Goal: Transaction & Acquisition: Subscribe to service/newsletter

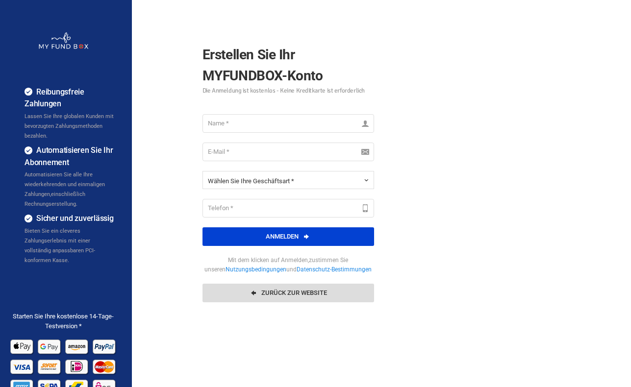
click at [300, 296] on link "Zurück zur Website" at bounding box center [288, 293] width 172 height 19
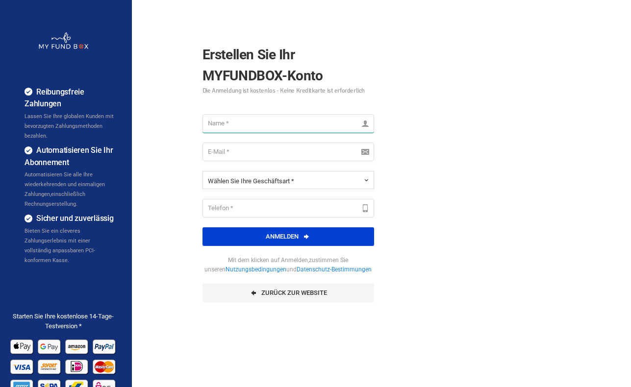
click at [298, 122] on input "text" at bounding box center [288, 123] width 172 height 19
type input "fatih"
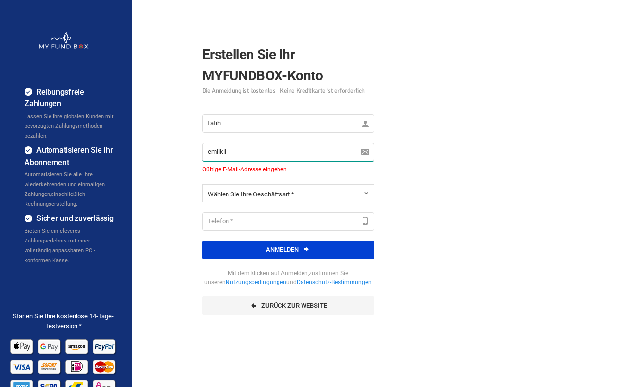
type input "emlikli"
click at [287, 192] on span "Wählen Sie Ihre Geschäftsart *" at bounding box center [251, 194] width 86 height 7
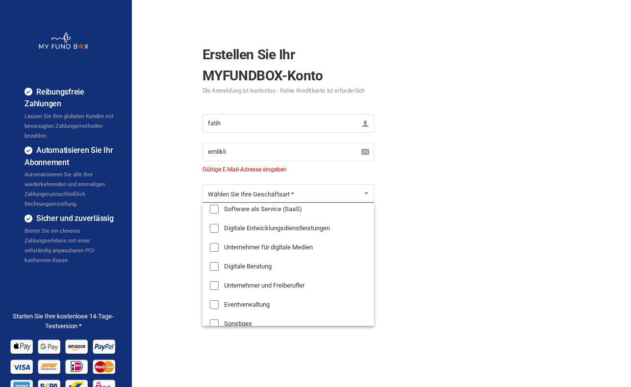
scroll to position [106, 0]
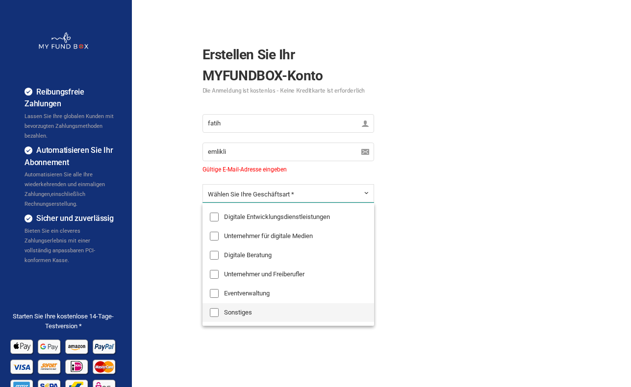
click at [238, 313] on label "Sonstiges" at bounding box center [288, 312] width 172 height 19
click at [219, 313] on input "Sonstiges" at bounding box center [214, 312] width 9 height 9
checkbox input "true"
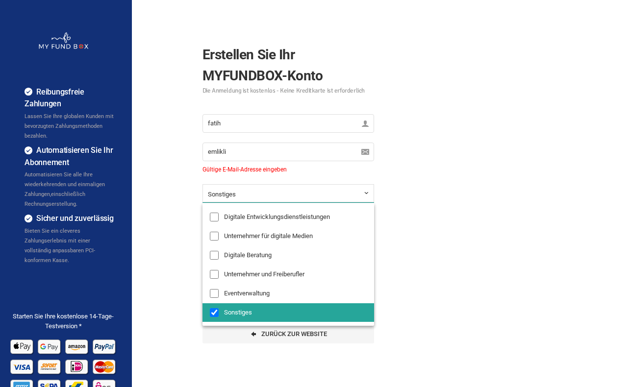
scroll to position [146, 0]
click at [184, 299] on div "Reibungsfreie Zahlungen Lassen Sie Ihre globalen Kunden mit bevorzugten Zahlung…" at bounding box center [315, 245] width 641 height 490
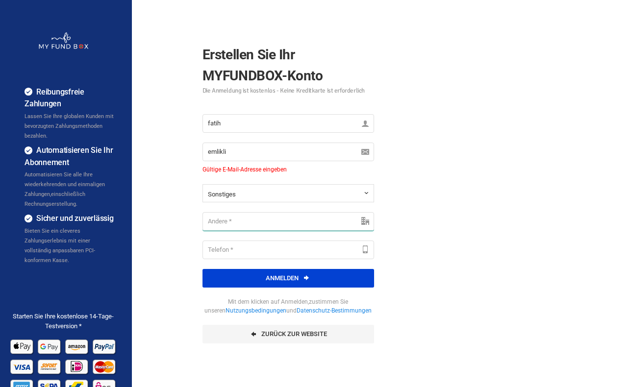
click at [260, 225] on input "text" at bounding box center [288, 221] width 172 height 19
type input "Verein"
click at [258, 245] on input "text" at bounding box center [288, 250] width 172 height 19
type input "01632276700"
click at [291, 269] on div "fatih Bitte füllen Sie dieses Feld aus emlikli Gültige E-Mail-Adresse eingeben …" at bounding box center [288, 228] width 191 height 249
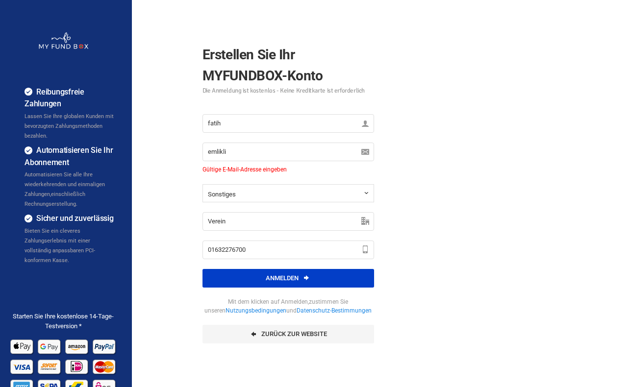
click at [284, 276] on button "Anmelden" at bounding box center [288, 278] width 172 height 19
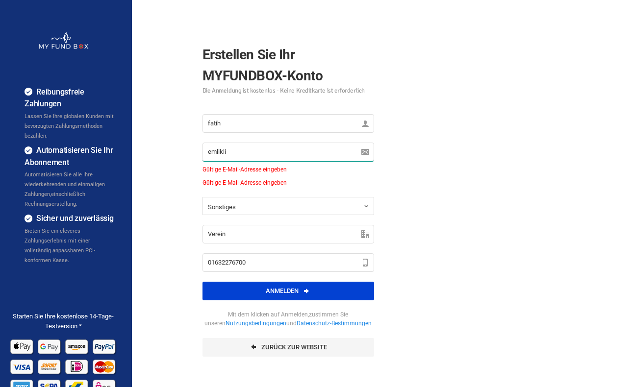
click at [242, 155] on input "emlikli" at bounding box center [288, 152] width 172 height 19
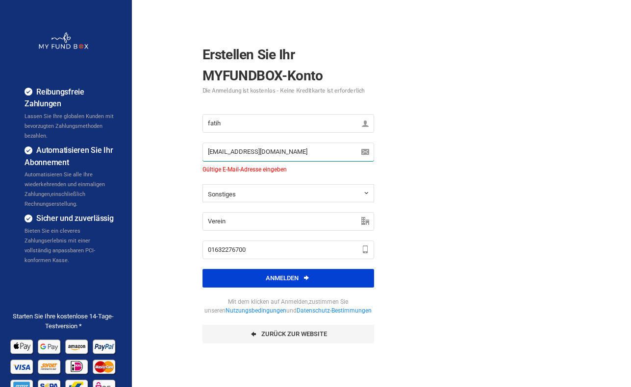
type input "femlikli@live.de"
click at [245, 124] on input "fatih" at bounding box center [288, 123] width 172 height 19
click at [245, 124] on input "text" at bounding box center [288, 123] width 172 height 19
type input "fatih"
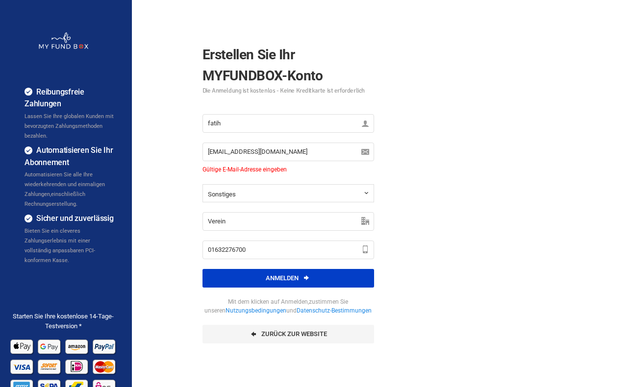
click at [280, 279] on button "Anmelden" at bounding box center [288, 278] width 172 height 19
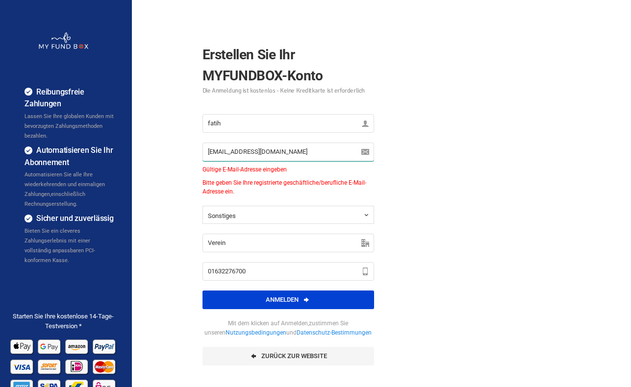
click at [270, 155] on input "femlikli@live.de" at bounding box center [288, 152] width 172 height 19
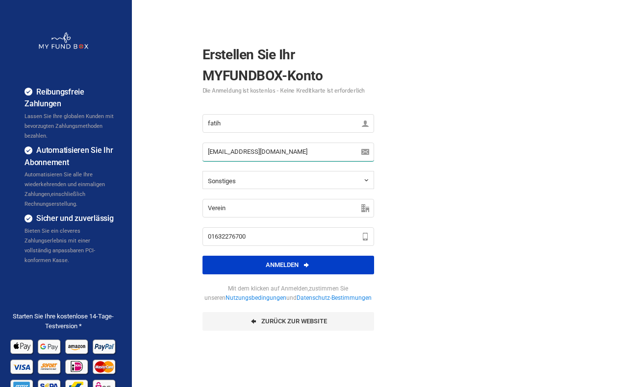
type input "[EMAIL_ADDRESS][DOMAIN_NAME]"
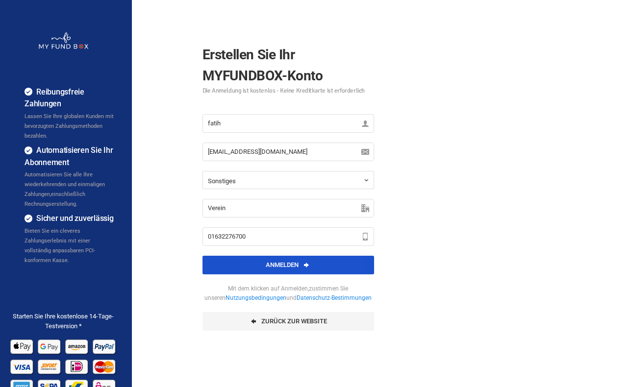
click at [288, 264] on button "Anmelden" at bounding box center [288, 265] width 172 height 19
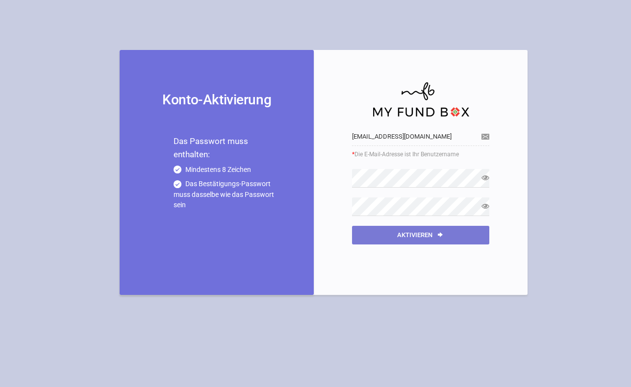
click at [419, 234] on button "aktivieren" at bounding box center [420, 235] width 137 height 19
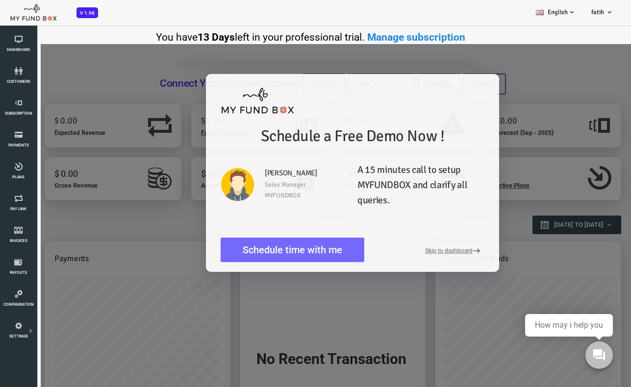
click at [406, 186] on h2 "A 15 minutes call to setup MYFUNDBOX and clarify all queries." at bounding box center [395, 185] width 127 height 45
click at [422, 251] on button "Skip to dashboard" at bounding box center [429, 252] width 59 height 8
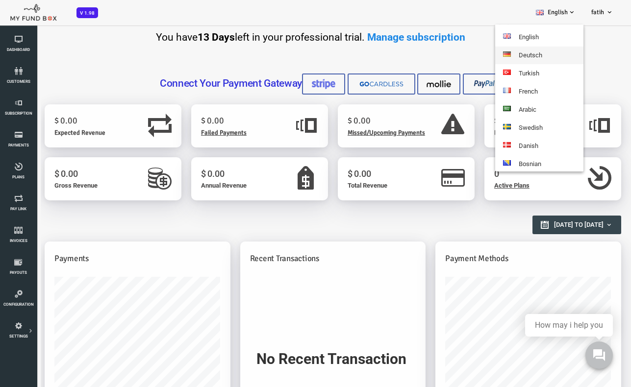
click at [525, 52] on link "Deutsch" at bounding box center [539, 56] width 88 height 18
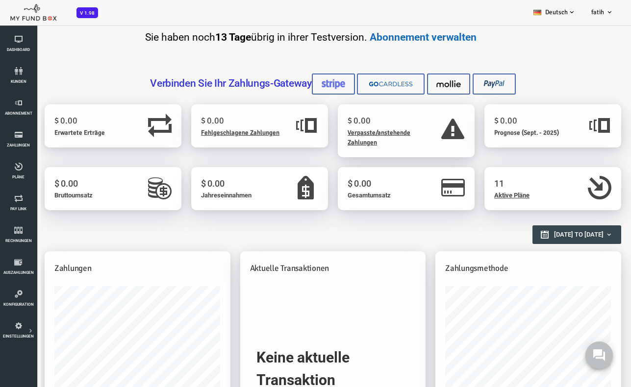
click at [417, 39] on link "Abonnement verwalten" at bounding box center [423, 37] width 107 height 12
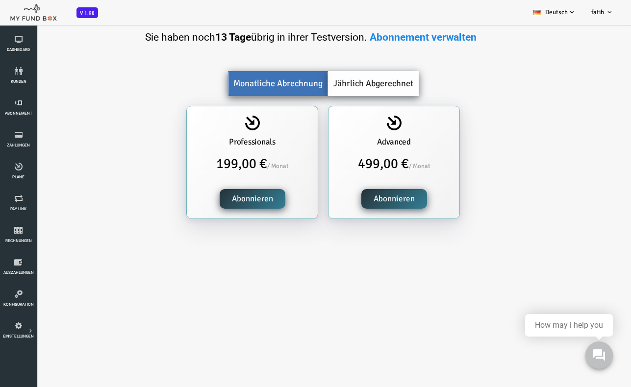
click at [366, 77] on link "Jährlich abgerechnet" at bounding box center [348, 83] width 91 height 25
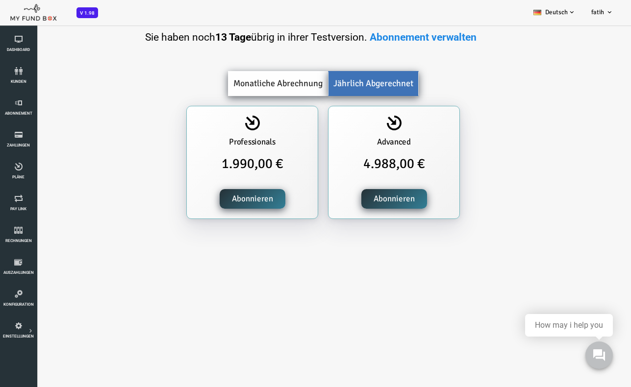
click at [252, 88] on link "monatliche Abrechnung" at bounding box center [253, 83] width 100 height 25
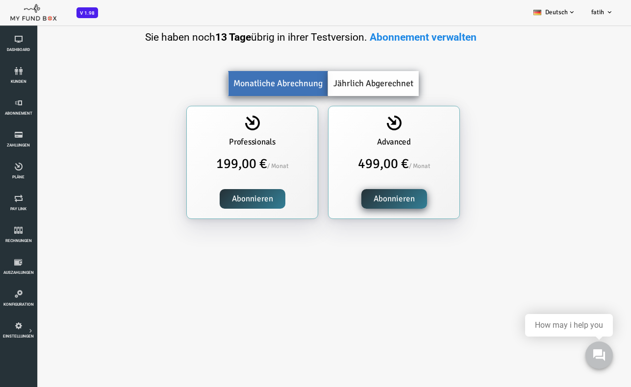
click at [236, 197] on link "Abonnieren" at bounding box center [228, 199] width 66 height 20
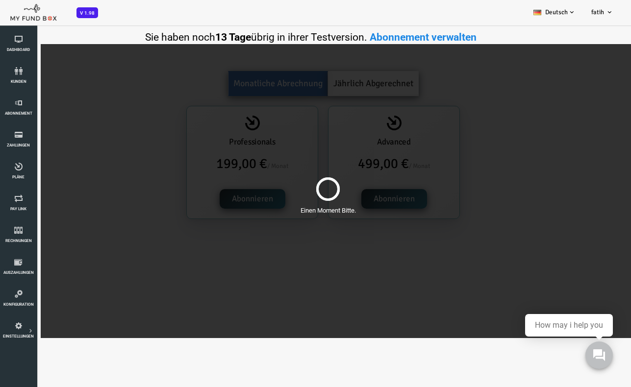
click at [299, 261] on div "Einen Moment Bitte." at bounding box center [303, 191] width 606 height 294
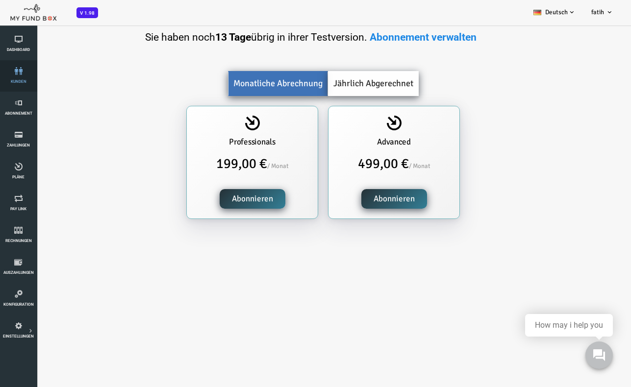
click at [0, 0] on span "Kunden" at bounding box center [0, 0] width 0 height 0
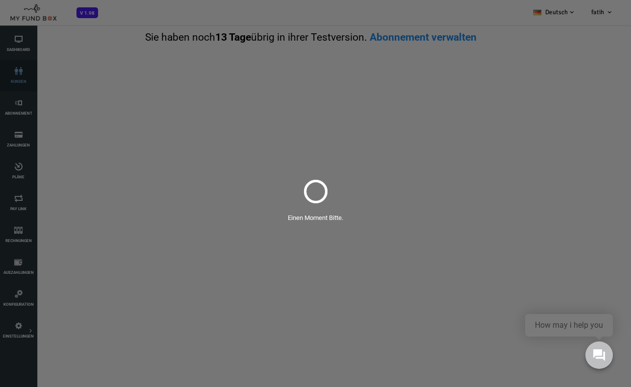
select select "100"
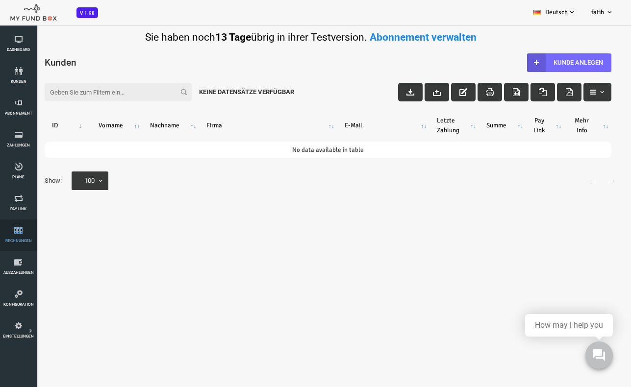
click at [0, 0] on span "Rechnungen" at bounding box center [0, 0] width 0 height 0
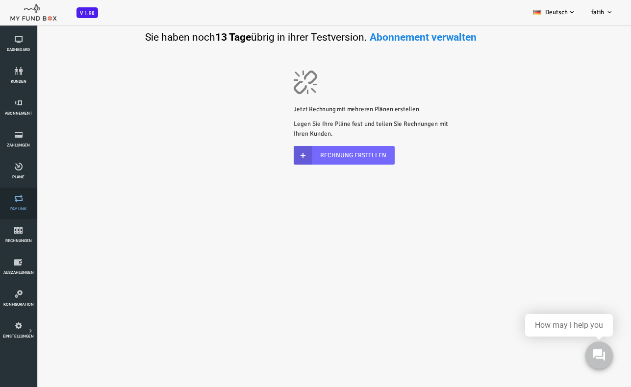
click at [0, 0] on span "Pay Link" at bounding box center [0, 0] width 0 height 0
click at [0, 0] on span "Zahlungen" at bounding box center [0, 0] width 0 height 0
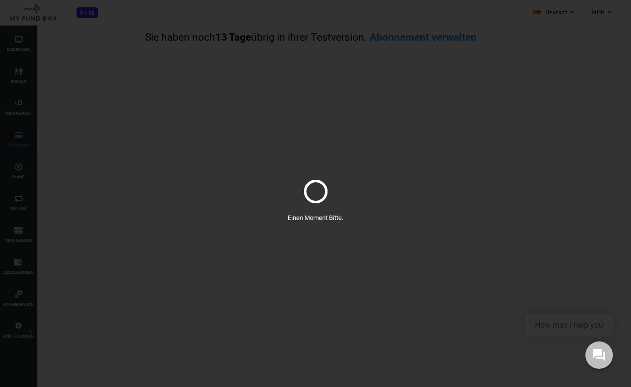
select select "100"
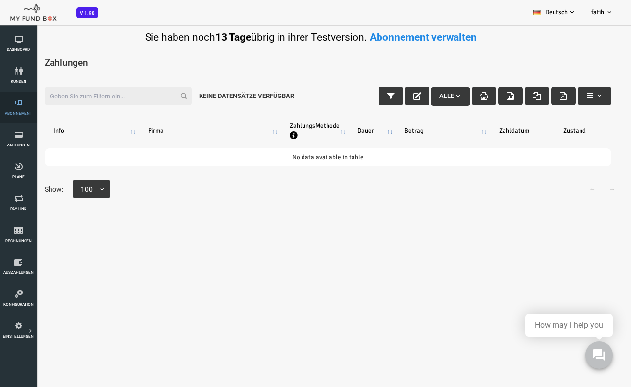
click at [20, 104] on icon at bounding box center [18, 103] width 31 height 8
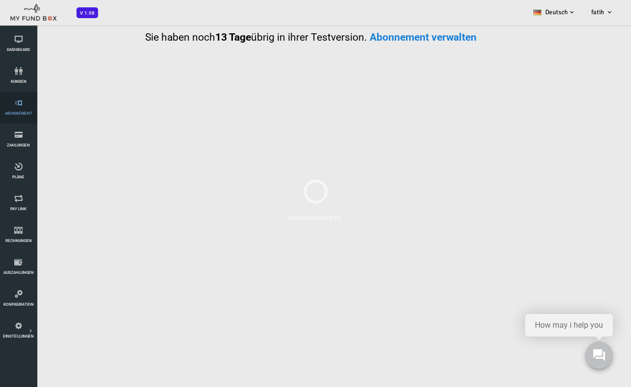
select select "100"
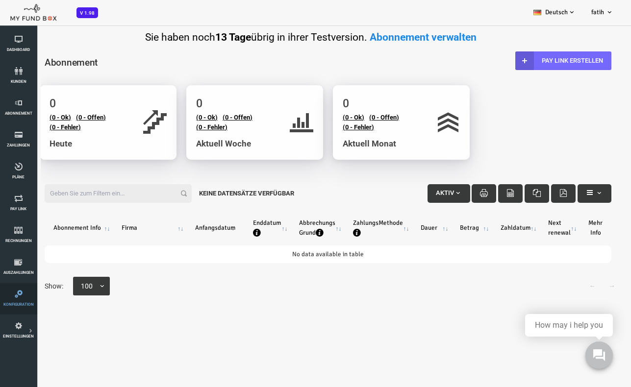
click at [17, 300] on link "Konfiguration" at bounding box center [18, 298] width 31 height 31
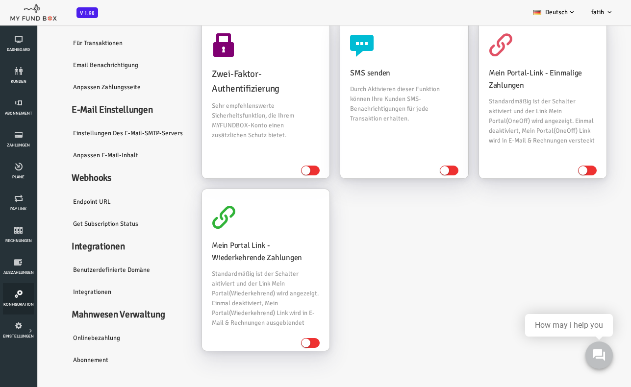
scroll to position [70, 0]
click at [113, 267] on link "Benutzerdefinierte Domäne" at bounding box center [102, 270] width 127 height 23
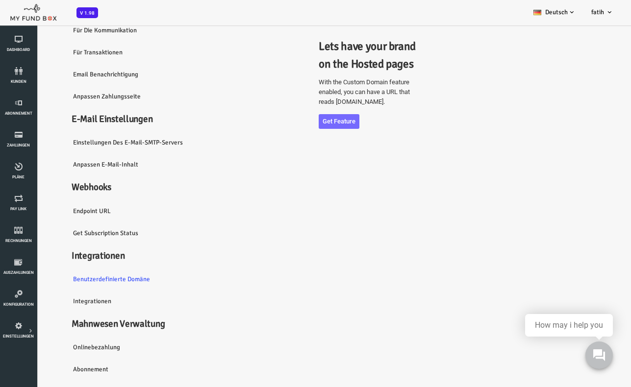
click at [66, 298] on link "Integrationen" at bounding box center [102, 302] width 127 height 23
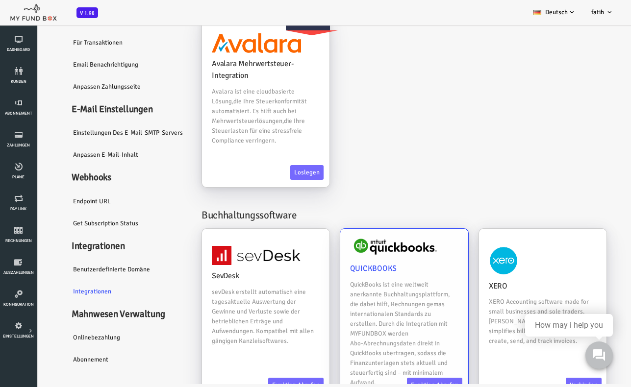
scroll to position [73, 0]
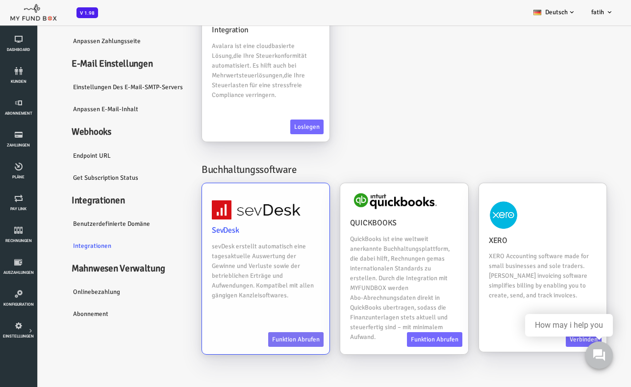
click at [267, 333] on link "Funktion abrufen" at bounding box center [270, 340] width 55 height 15
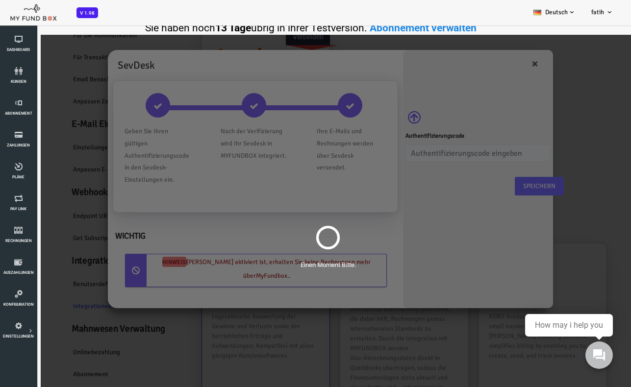
scroll to position [0, 0]
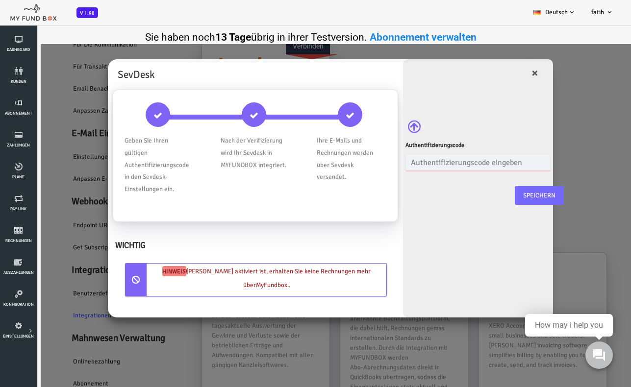
click at [465, 163] on input "text" at bounding box center [452, 162] width 145 height 17
click at [512, 74] on button "×" at bounding box center [510, 72] width 26 height 27
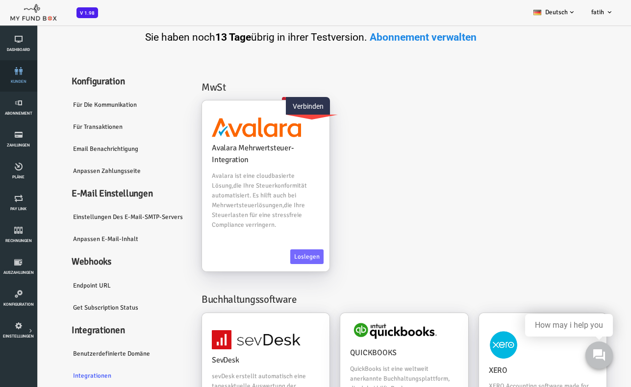
click at [16, 75] on icon at bounding box center [18, 71] width 31 height 8
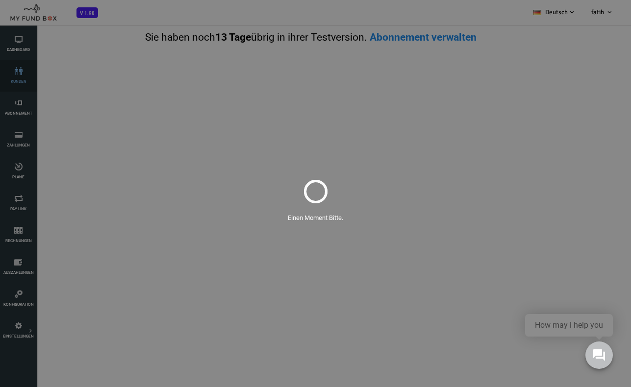
select select "100"
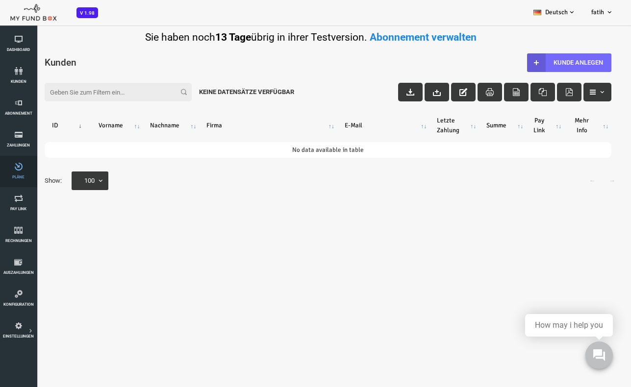
click at [15, 168] on icon at bounding box center [18, 167] width 31 height 8
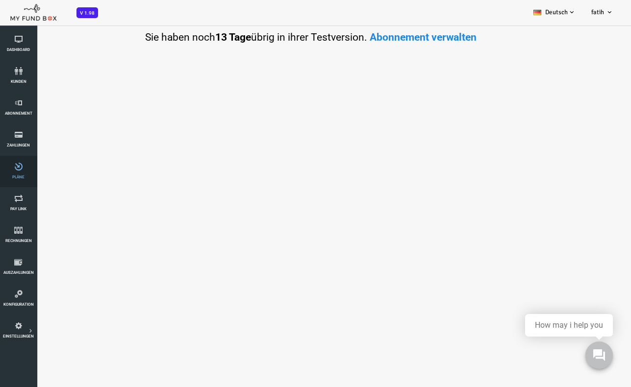
select select "100"
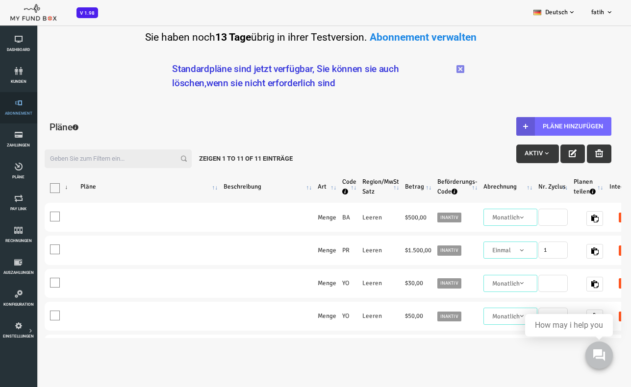
click at [0, 0] on span "Abonnement" at bounding box center [0, 0] width 0 height 0
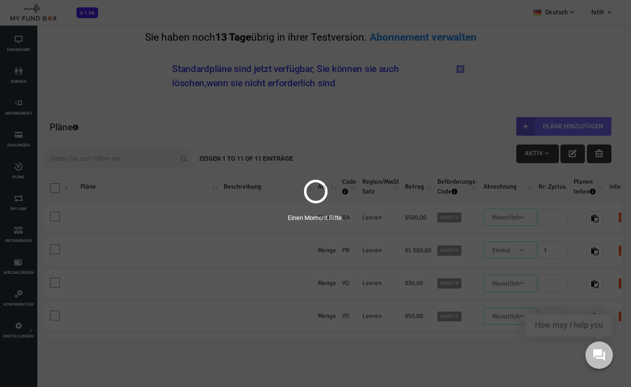
click at [25, 300] on div "Einen Moment Bitte." at bounding box center [30, 305] width 10 height 10
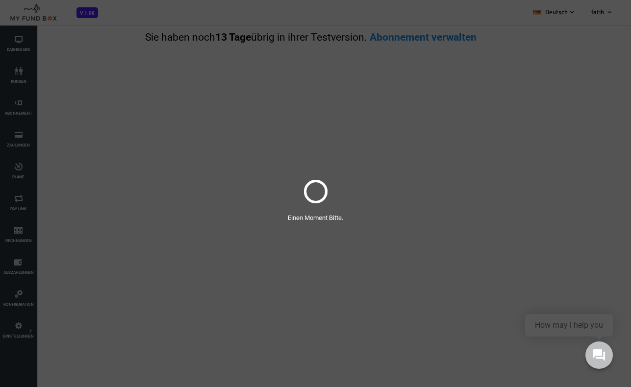
select select "100"
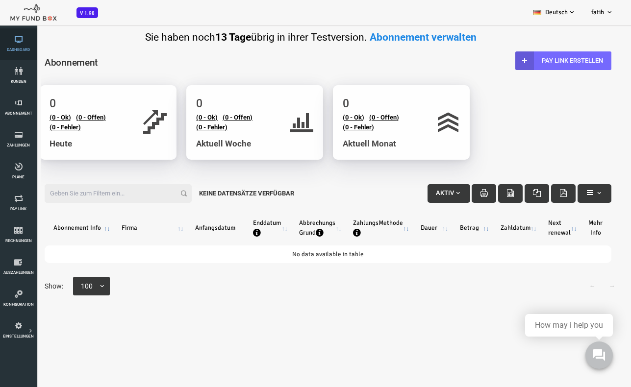
click at [0, 0] on span "Dashboard" at bounding box center [0, 0] width 0 height 0
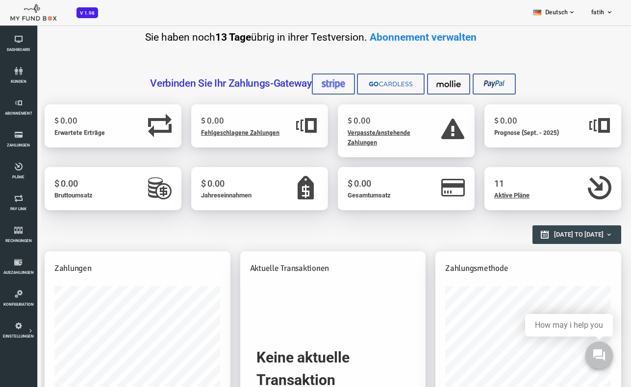
click at [84, 14] on span "V 1.98" at bounding box center [87, 12] width 22 height 11
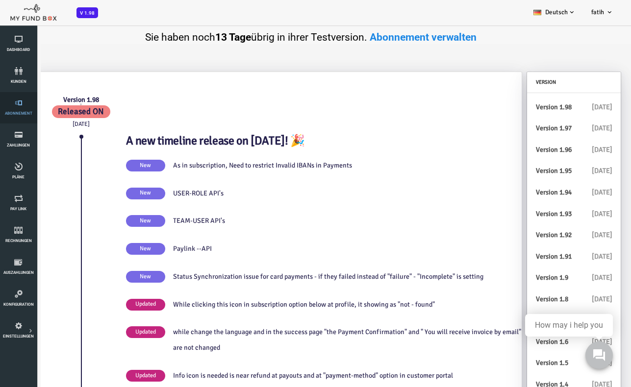
click at [19, 99] on link "Abonnement" at bounding box center [18, 107] width 31 height 31
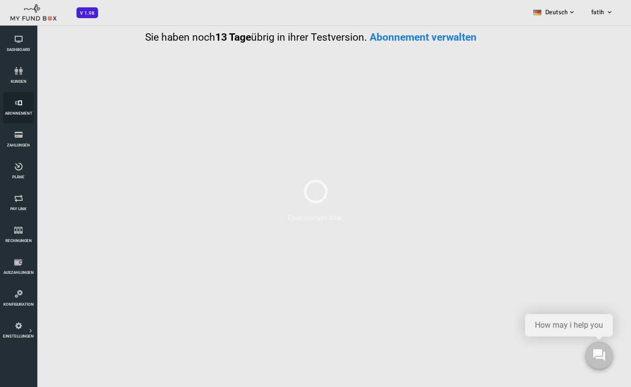
select select "100"
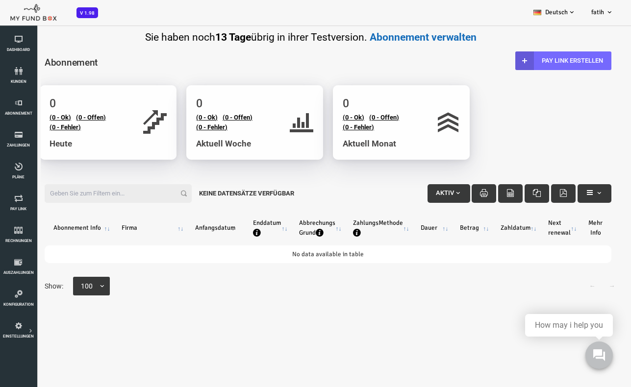
click at [407, 39] on link "Abonnement verwalten" at bounding box center [423, 37] width 107 height 12
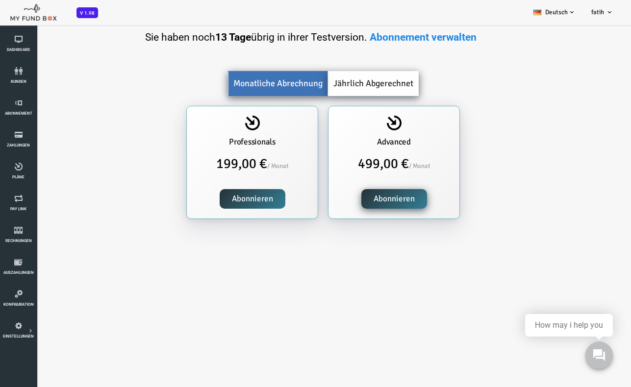
click at [235, 200] on link "Abonnieren" at bounding box center [228, 199] width 66 height 20
click at [370, 201] on link "Abonnieren" at bounding box center [369, 199] width 66 height 20
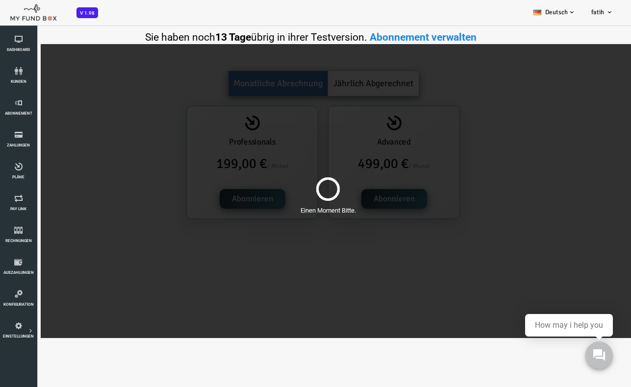
click at [493, 200] on div "Einen Moment Bitte." at bounding box center [303, 191] width 606 height 294
click at [430, 294] on div "Einen Moment Bitte." at bounding box center [303, 191] width 606 height 294
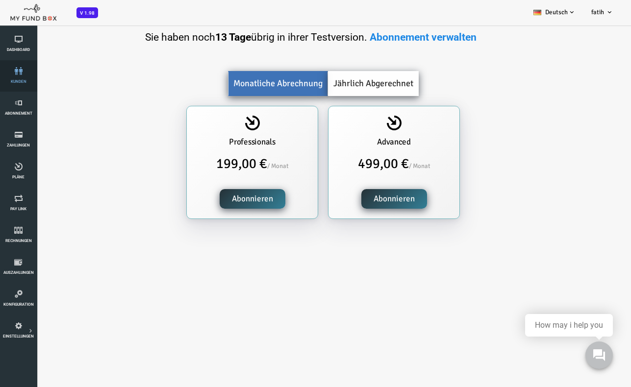
click at [25, 65] on link "Kunden" at bounding box center [18, 75] width 31 height 31
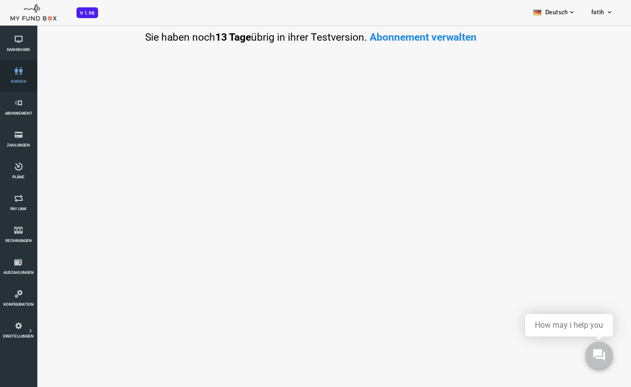
select select "100"
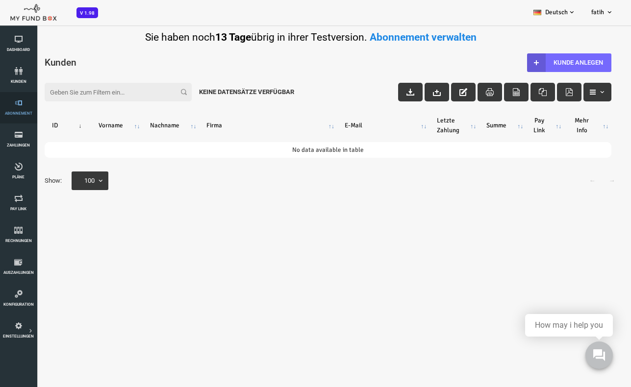
click at [20, 100] on icon at bounding box center [18, 103] width 31 height 8
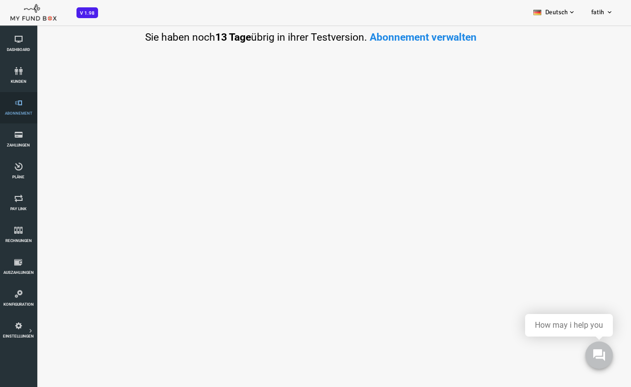
select select "100"
